Goal: Check status: Check status

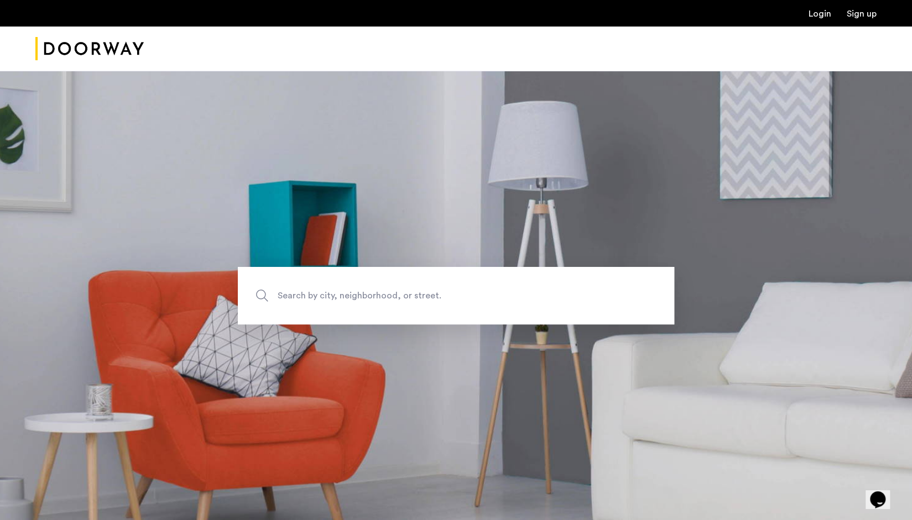
click at [815, 11] on link "Login" at bounding box center [819, 13] width 23 height 9
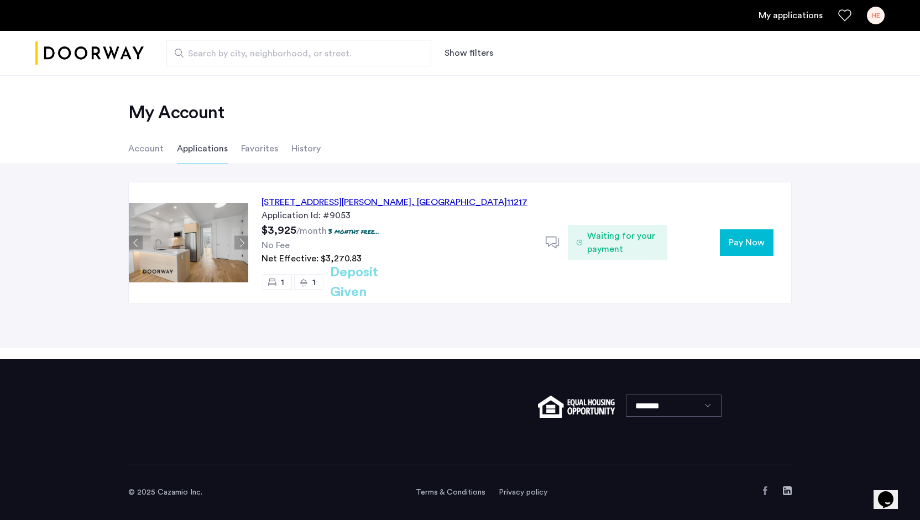
click at [390, 198] on div "558 Sackett Street, Unit 6A, Brooklyn , NY 11217" at bounding box center [395, 202] width 266 height 13
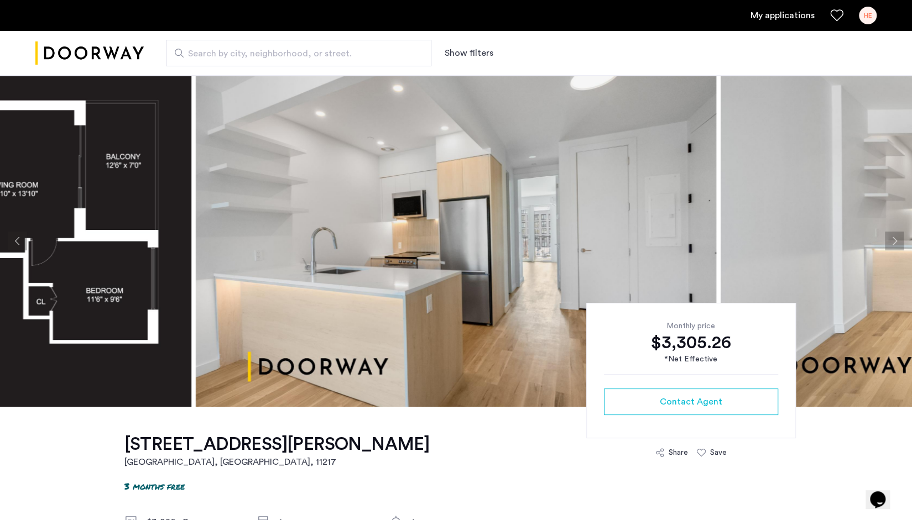
click at [16, 241] on button "Previous apartment" at bounding box center [17, 241] width 19 height 19
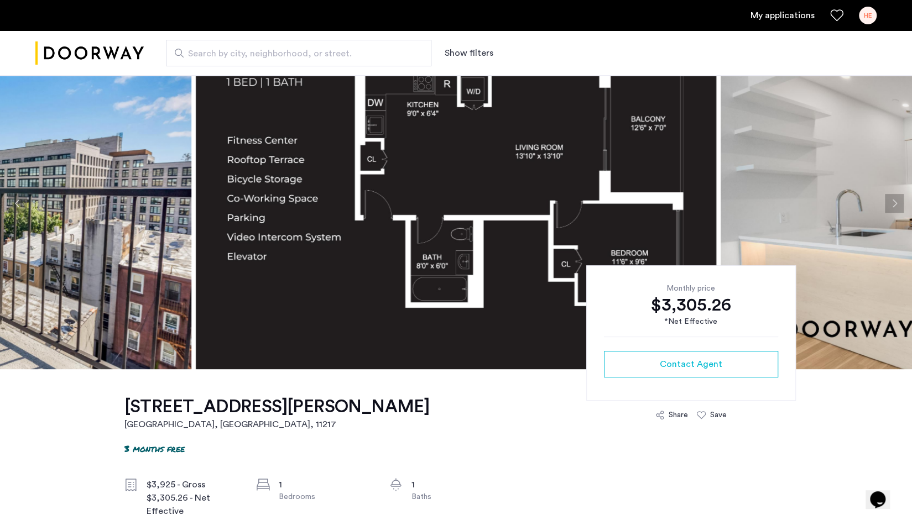
scroll to position [55, 0]
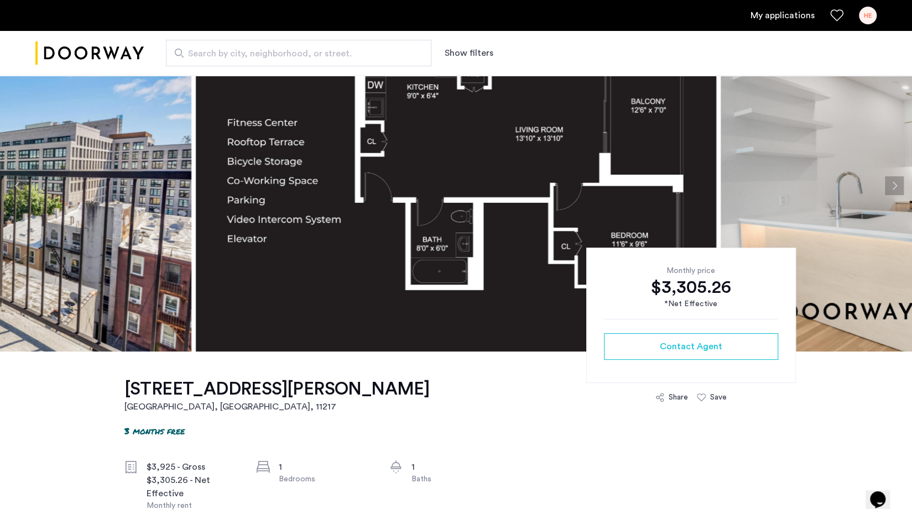
click at [870, 16] on div "HE" at bounding box center [868, 16] width 18 height 18
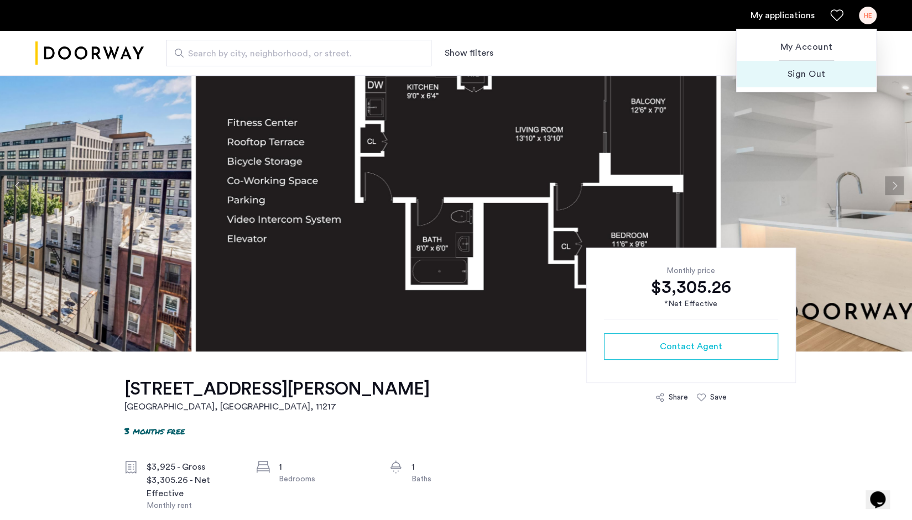
click at [813, 72] on span "Sign Out" at bounding box center [806, 73] width 122 height 13
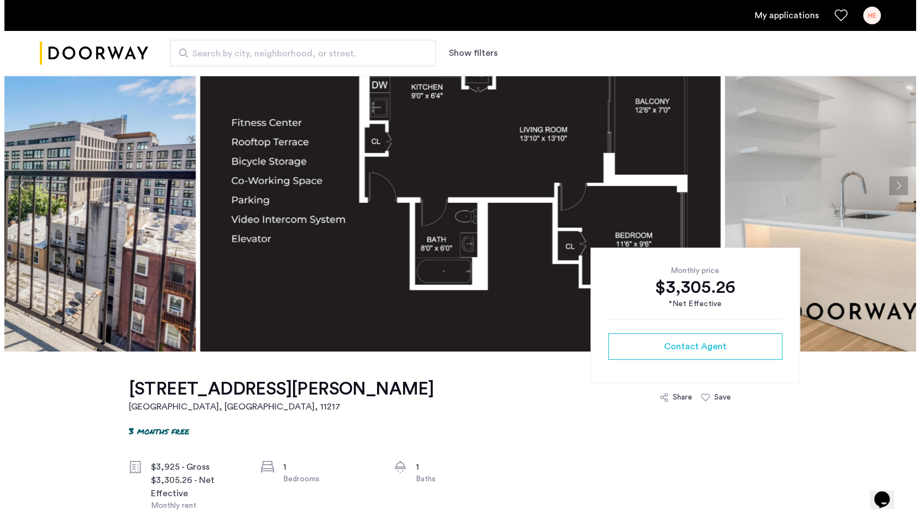
scroll to position [0, 0]
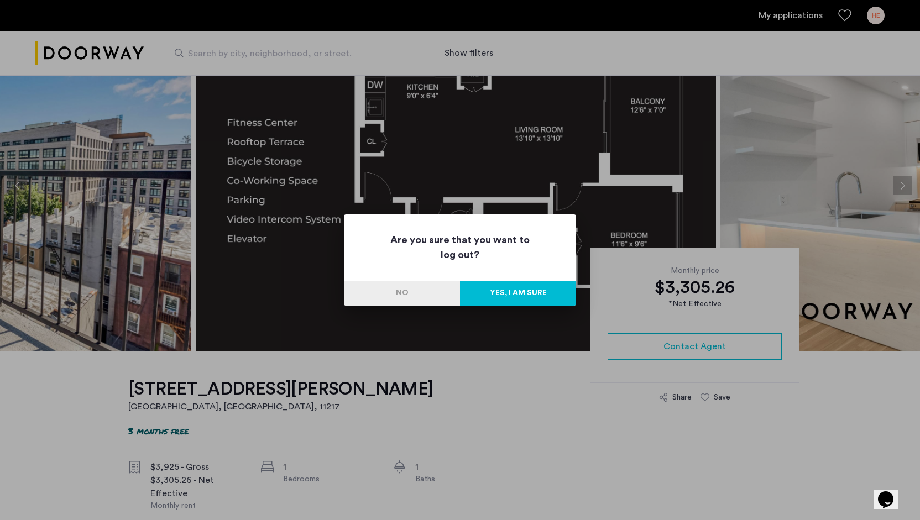
click at [516, 289] on button "Yes, I am sure" at bounding box center [518, 293] width 116 height 25
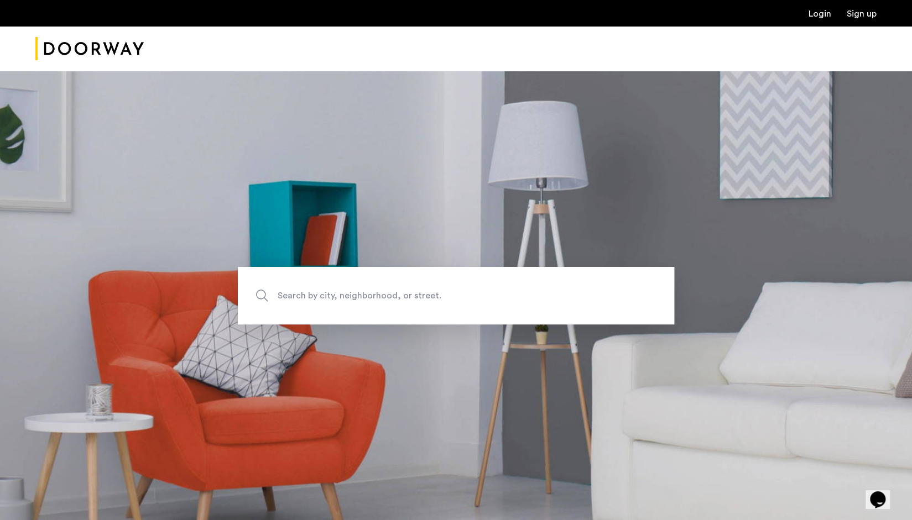
click at [817, 16] on link "Login" at bounding box center [819, 13] width 23 height 9
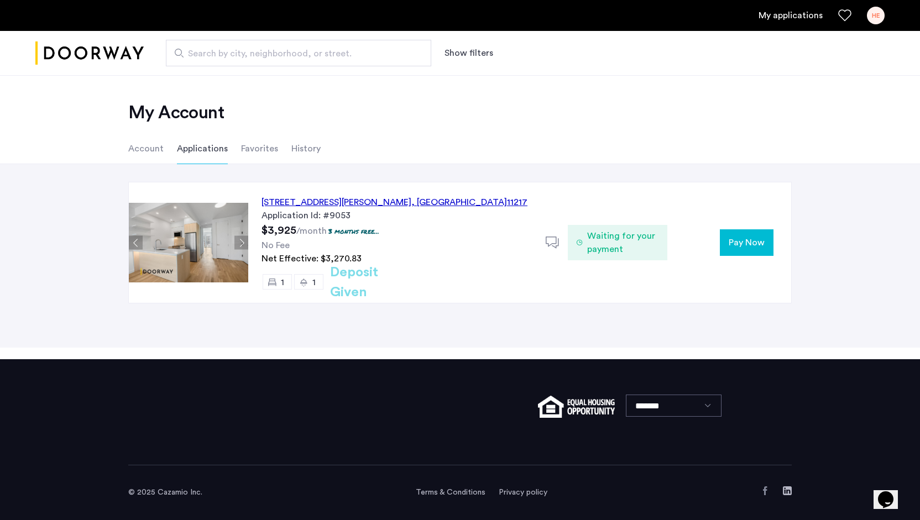
click at [876, 14] on div "HE" at bounding box center [876, 16] width 18 height 18
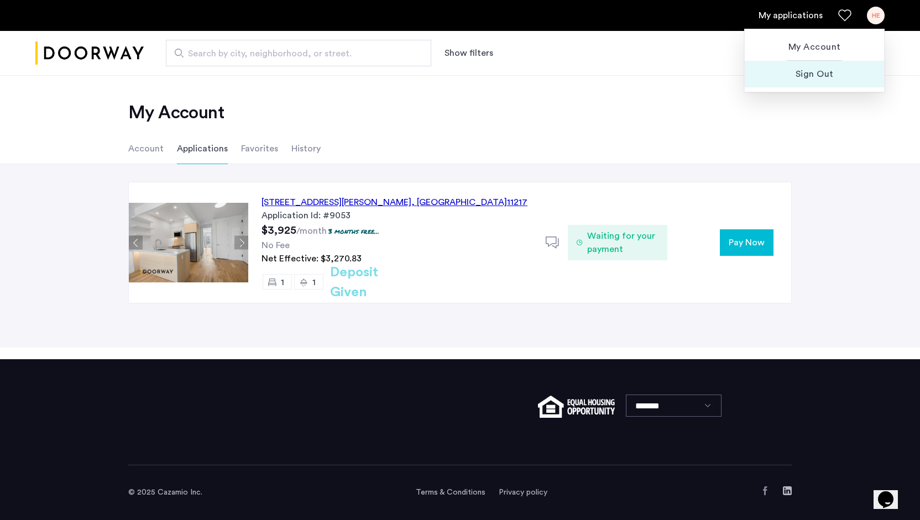
click at [812, 75] on span "Sign Out" at bounding box center [815, 73] width 122 height 13
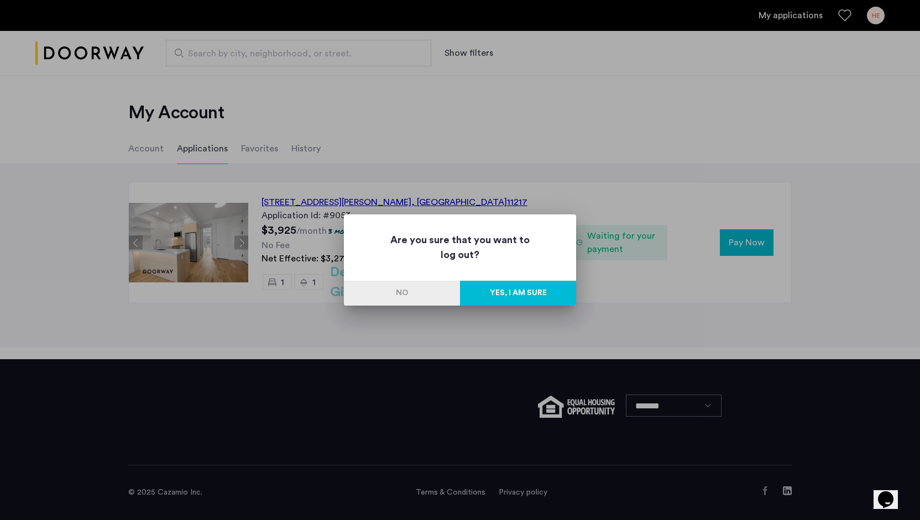
click at [519, 290] on button "Yes, I am sure" at bounding box center [518, 293] width 116 height 25
